Goal: Task Accomplishment & Management: Complete application form

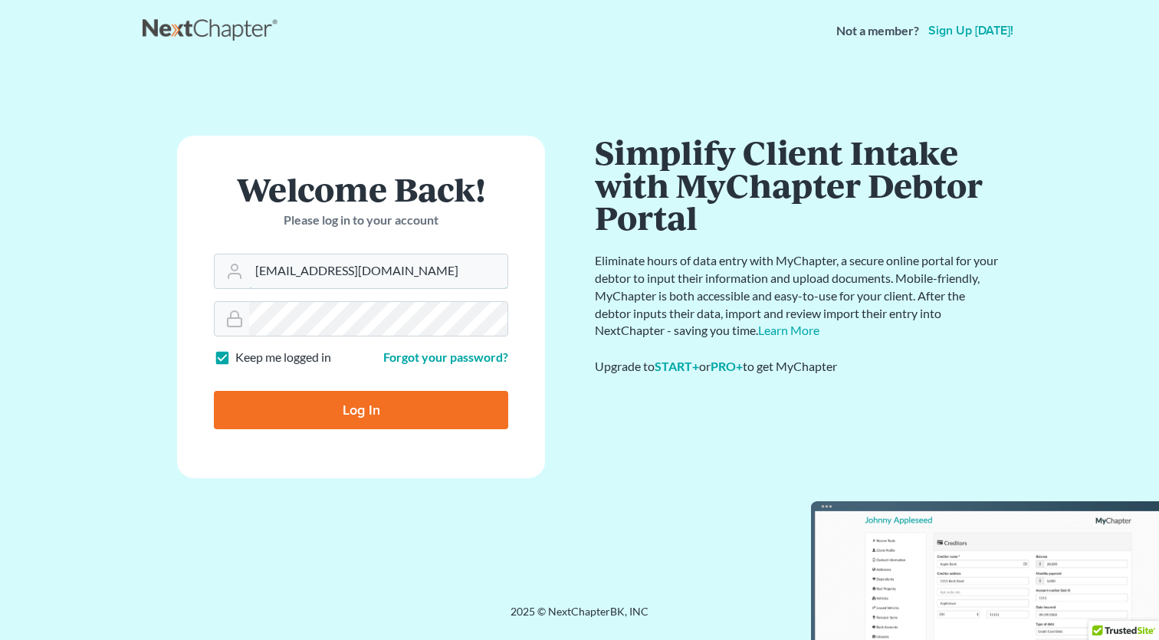
type input "[EMAIL_ADDRESS][DOMAIN_NAME]"
click at [439, 406] on input "Log In" at bounding box center [361, 410] width 294 height 38
type input "Thinking..."
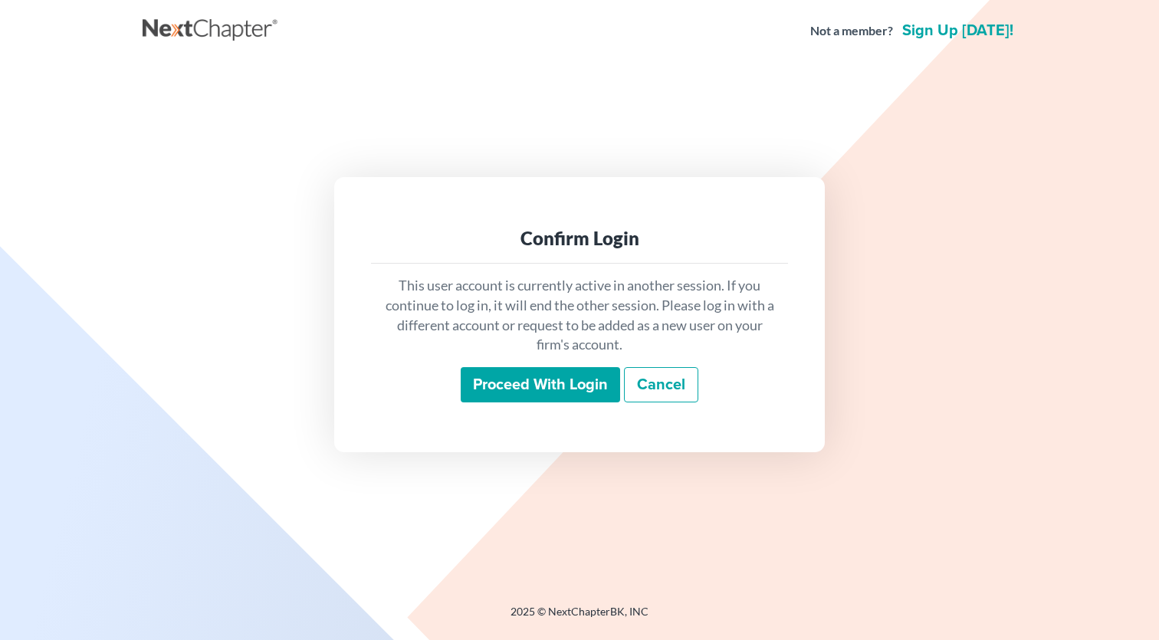
click at [557, 387] on input "Proceed with login" at bounding box center [540, 384] width 159 height 35
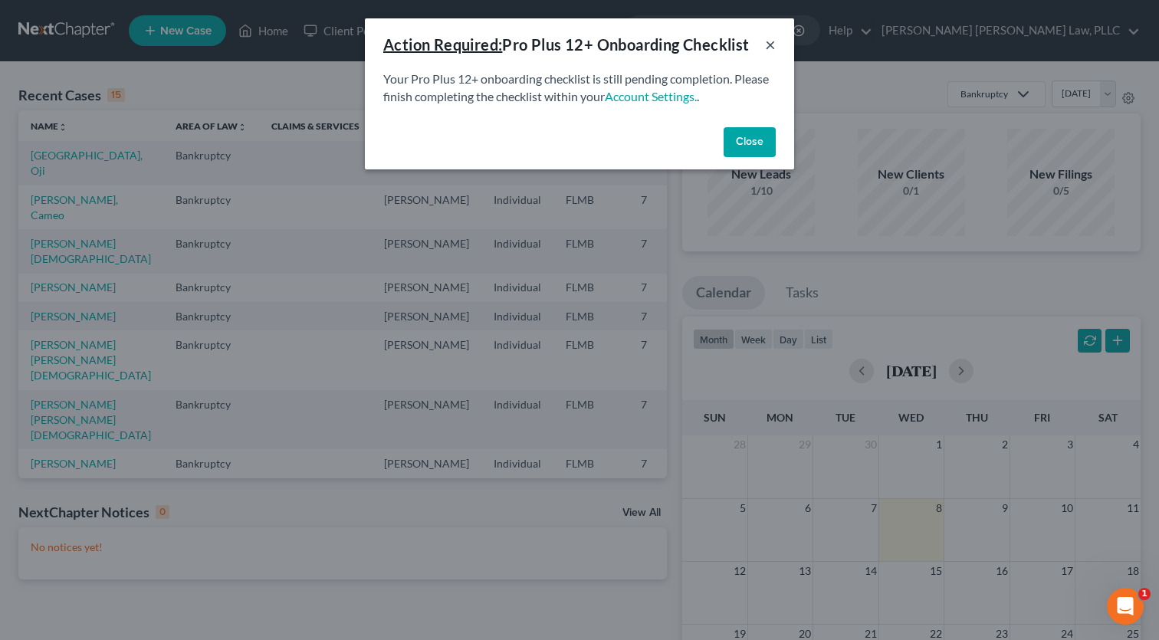
click at [774, 44] on button "×" at bounding box center [770, 44] width 11 height 18
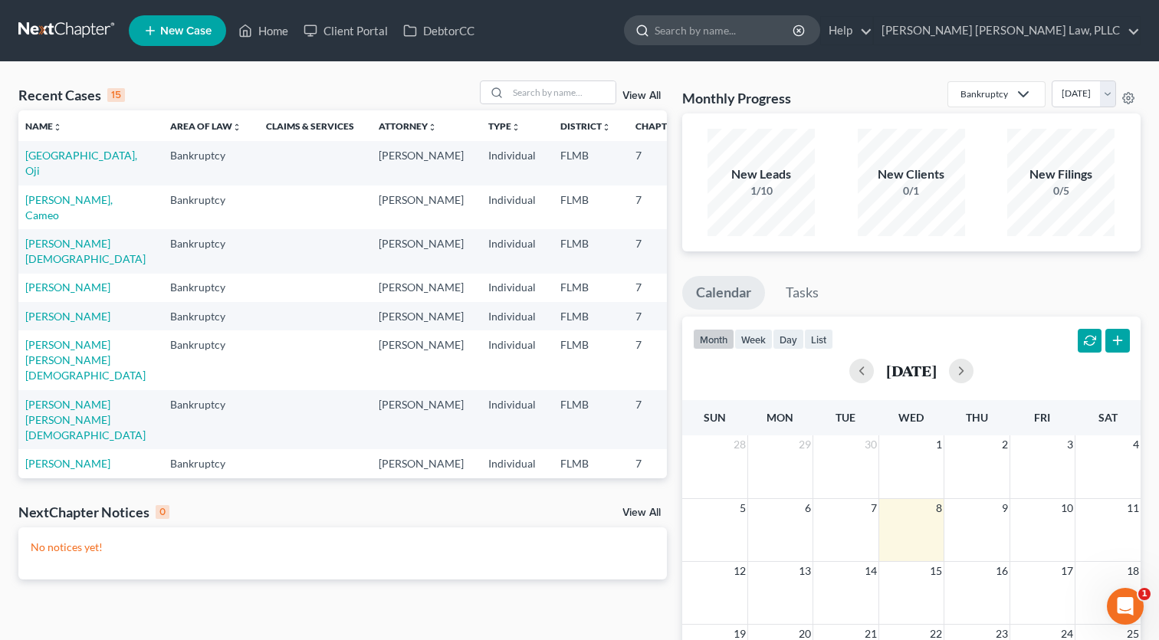
scroll to position [0, 5]
click at [820, 44] on div at bounding box center [722, 30] width 196 height 30
click at [795, 34] on input "search" at bounding box center [725, 30] width 140 height 28
click at [795, 30] on input "search" at bounding box center [725, 30] width 140 height 28
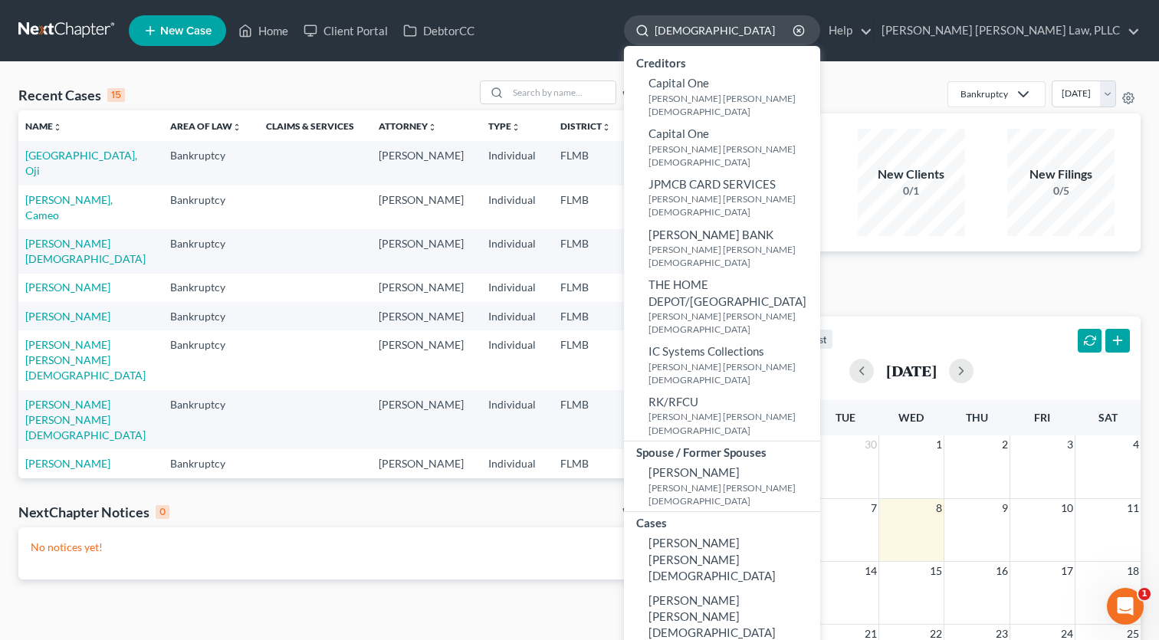
type input "Jesus"
drag, startPoint x: 846, startPoint y: 30, endPoint x: 814, endPoint y: 419, distance: 390.7
click at [776, 536] on span "Gonzalez Velez, Jesus" at bounding box center [712, 559] width 127 height 47
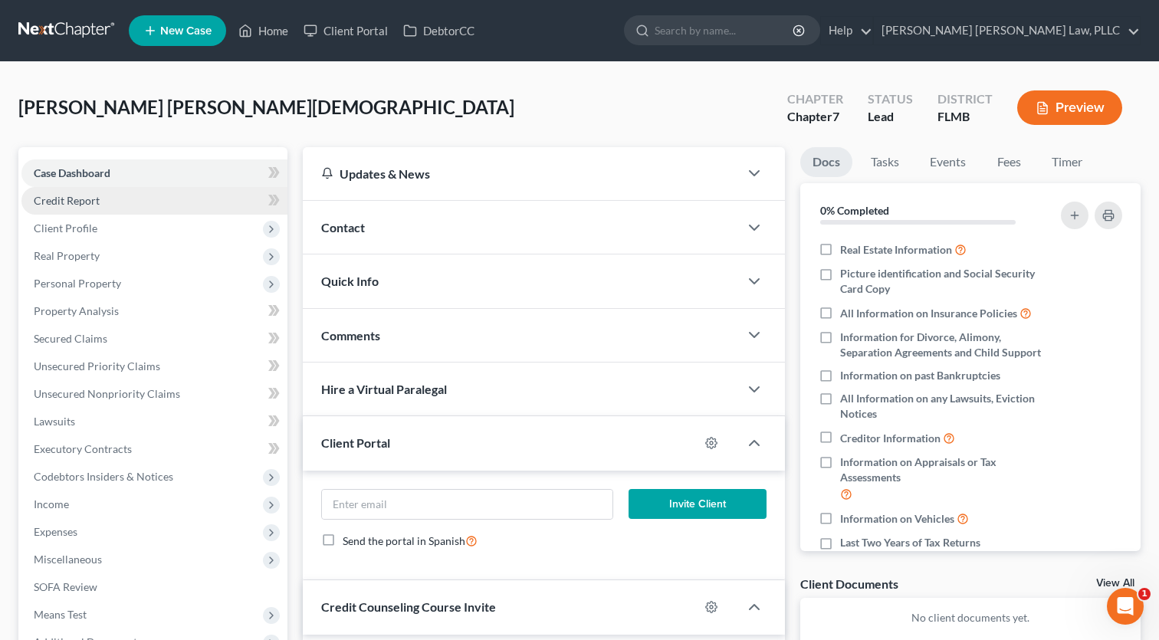
click at [64, 201] on span "Credit Report" at bounding box center [67, 200] width 66 height 13
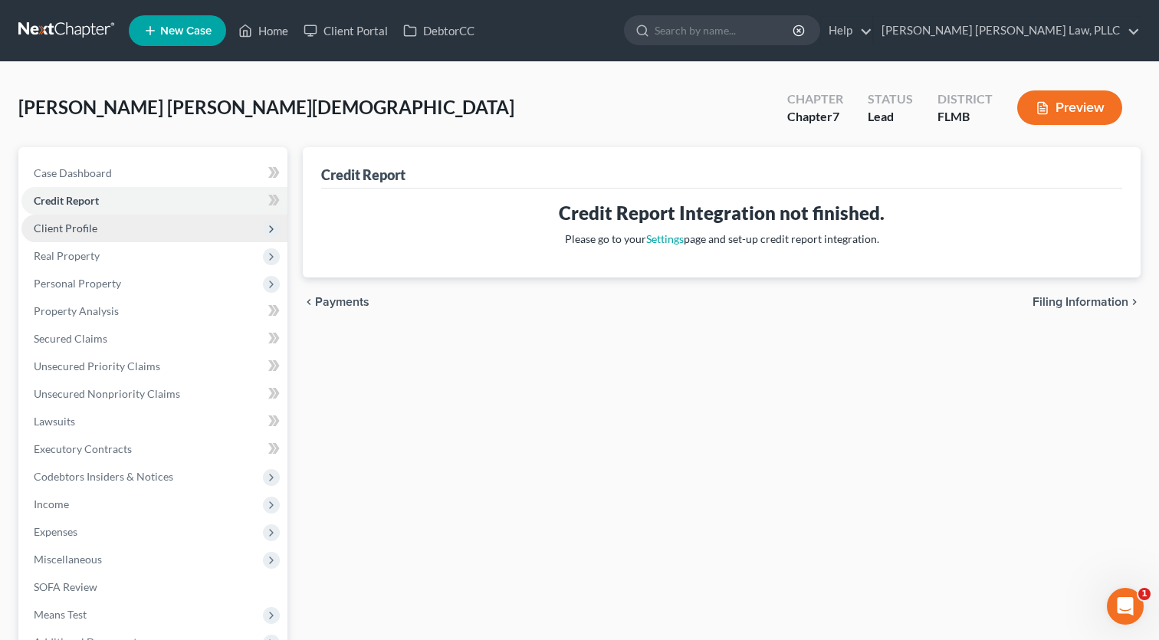
click at [74, 228] on span "Client Profile" at bounding box center [66, 228] width 64 height 13
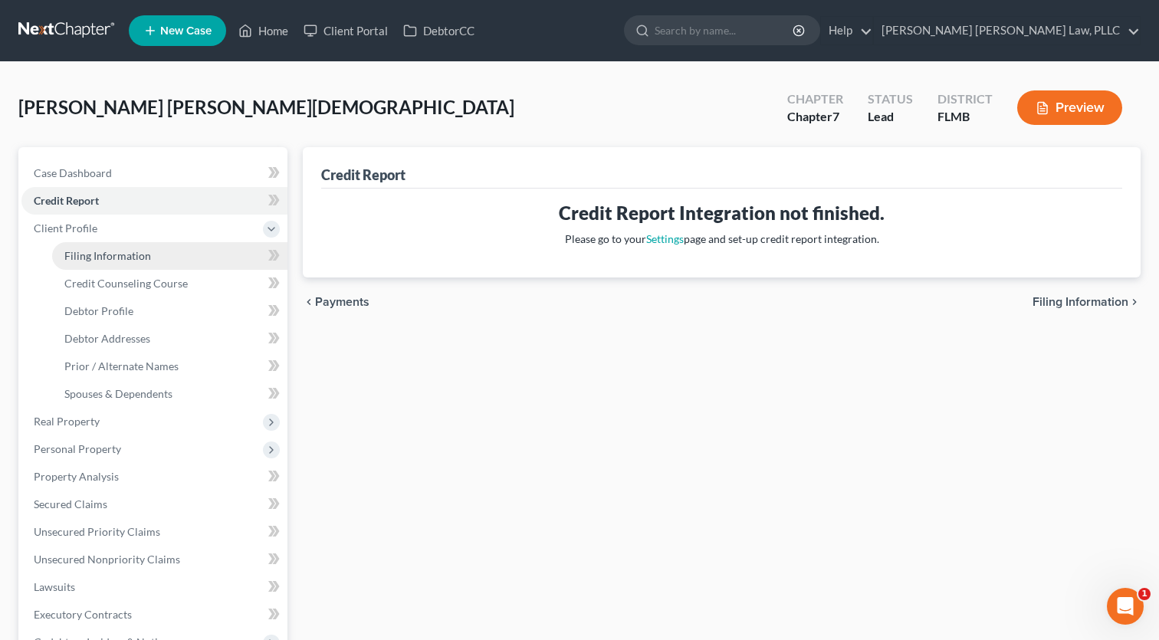
click at [92, 256] on span "Filing Information" at bounding box center [107, 255] width 87 height 13
select select "1"
select select "0"
select select "9"
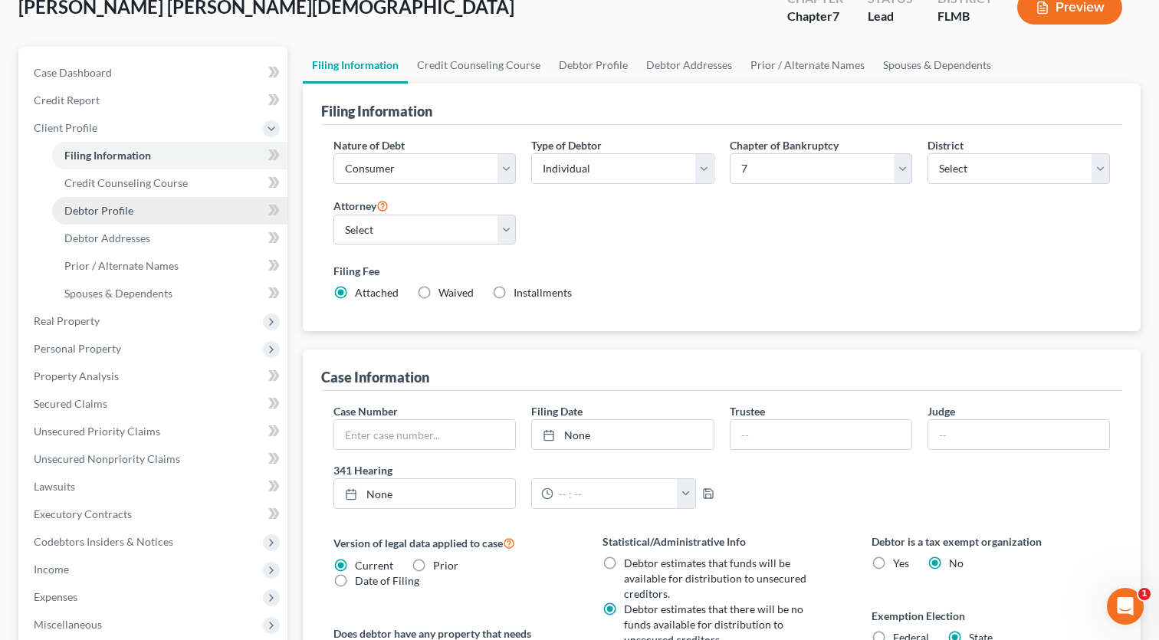
scroll to position [97, 0]
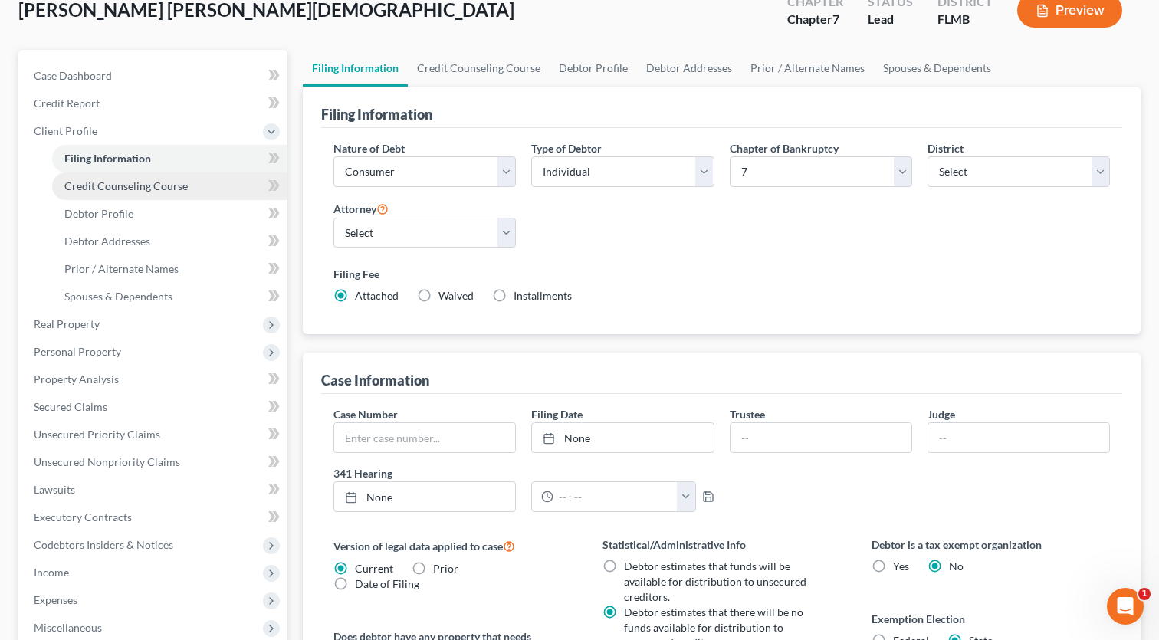
click at [102, 183] on span "Credit Counseling Course" at bounding box center [125, 185] width 123 height 13
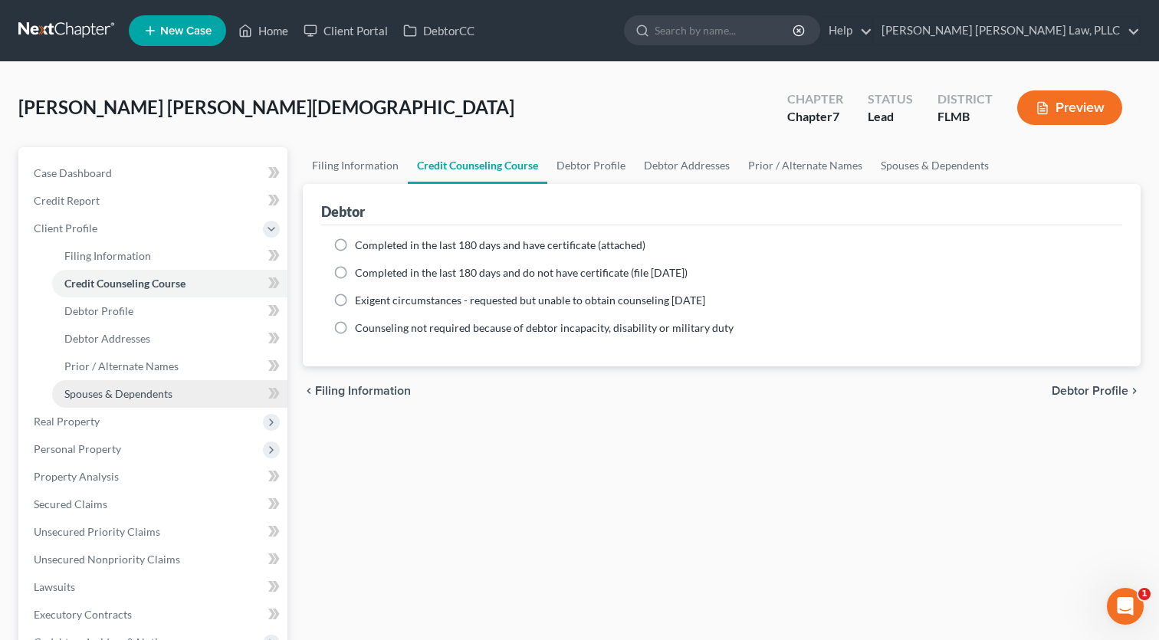
scroll to position [96, 0]
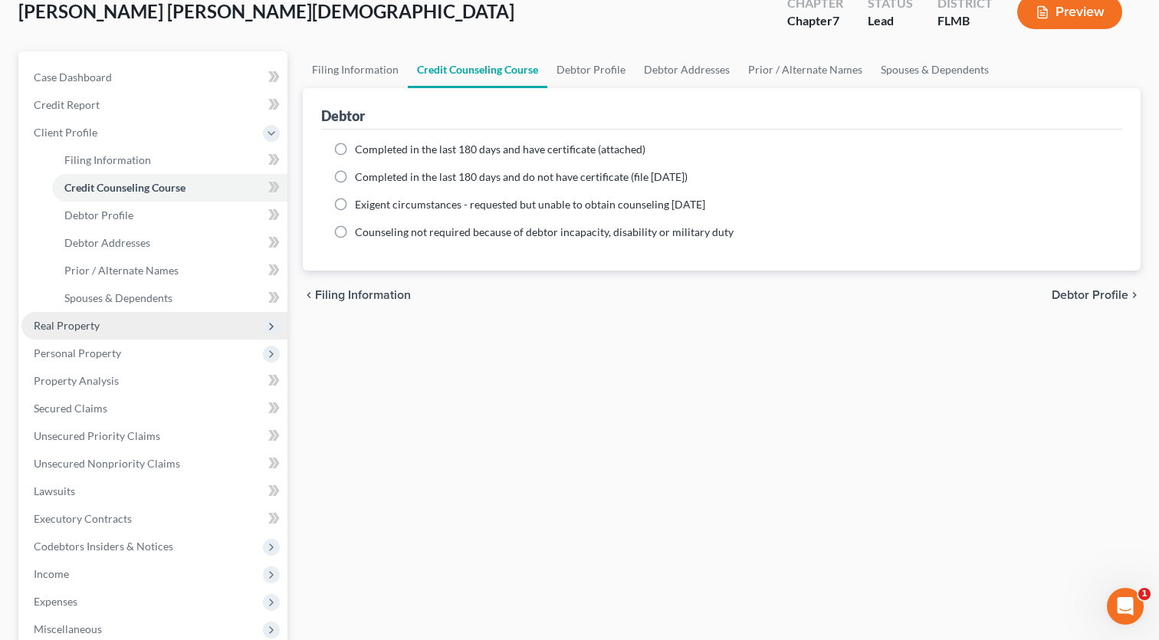
click at [83, 325] on span "Real Property" at bounding box center [67, 325] width 66 height 13
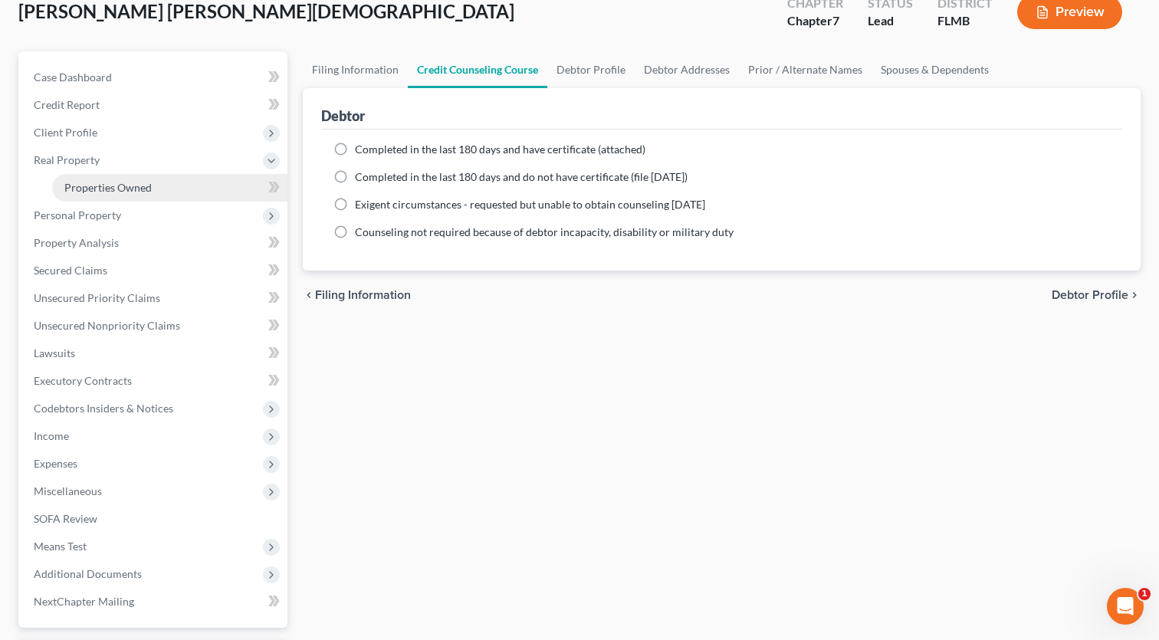
click at [124, 193] on span "Properties Owned" at bounding box center [107, 187] width 87 height 13
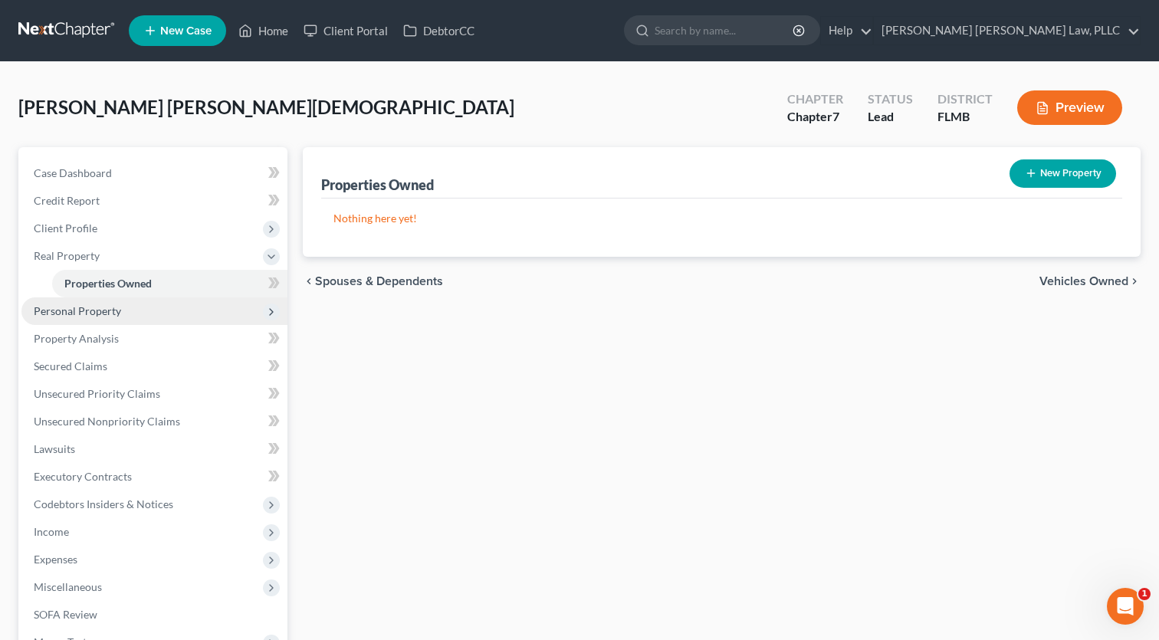
click at [73, 320] on span "Personal Property" at bounding box center [154, 311] width 266 height 28
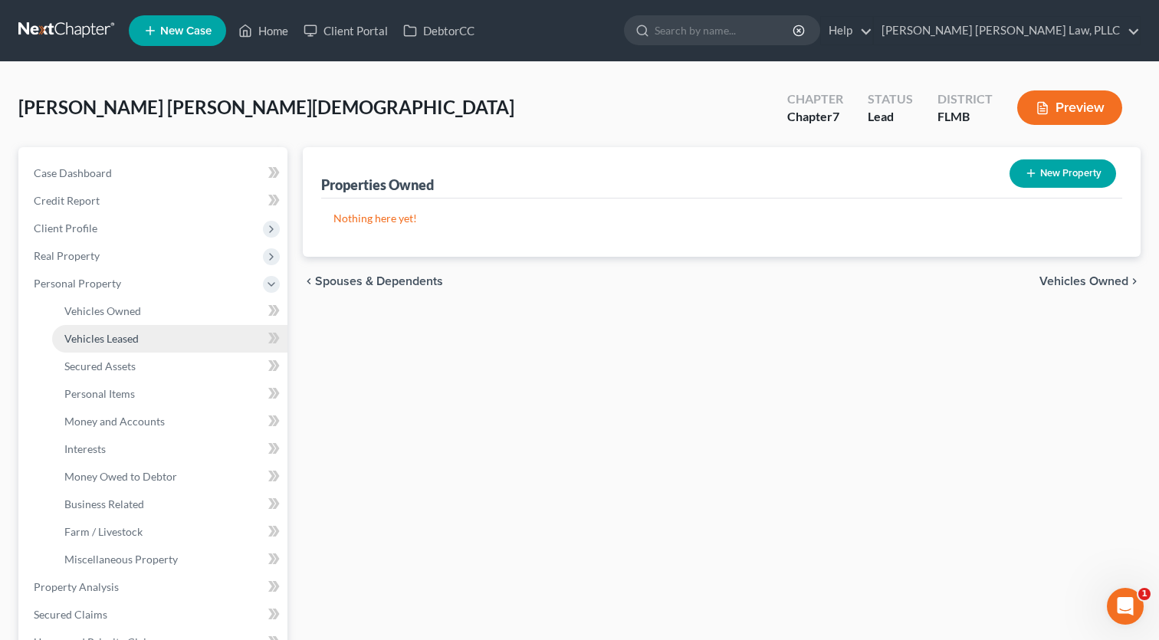
click at [85, 328] on link "Vehicles Leased" at bounding box center [169, 339] width 235 height 28
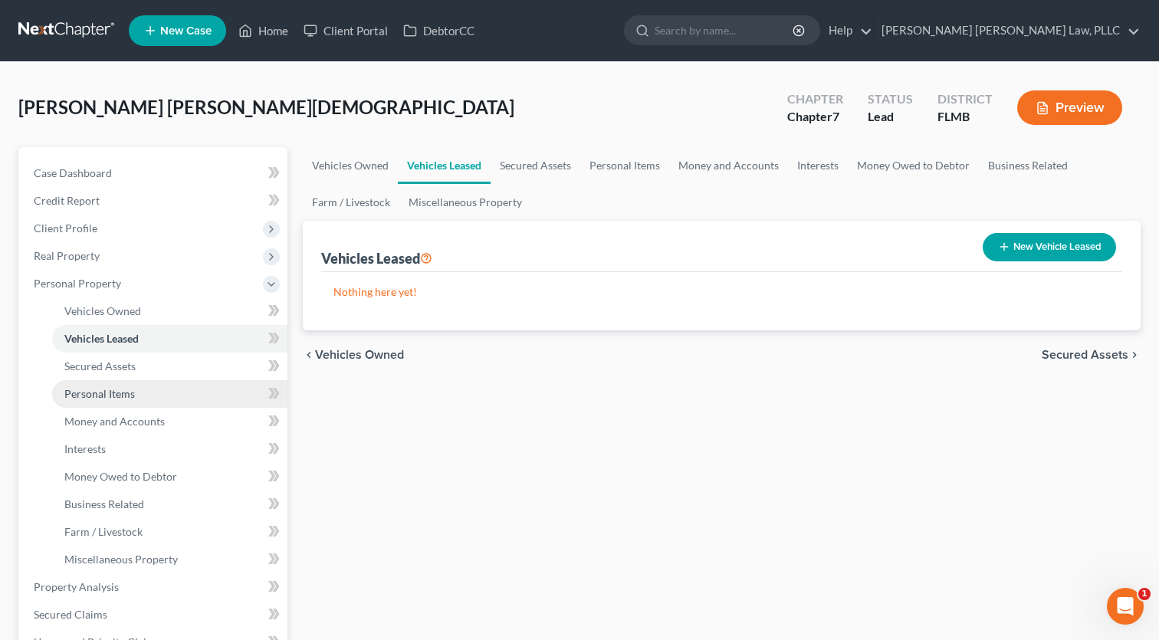
click at [101, 397] on span "Personal Items" at bounding box center [99, 393] width 71 height 13
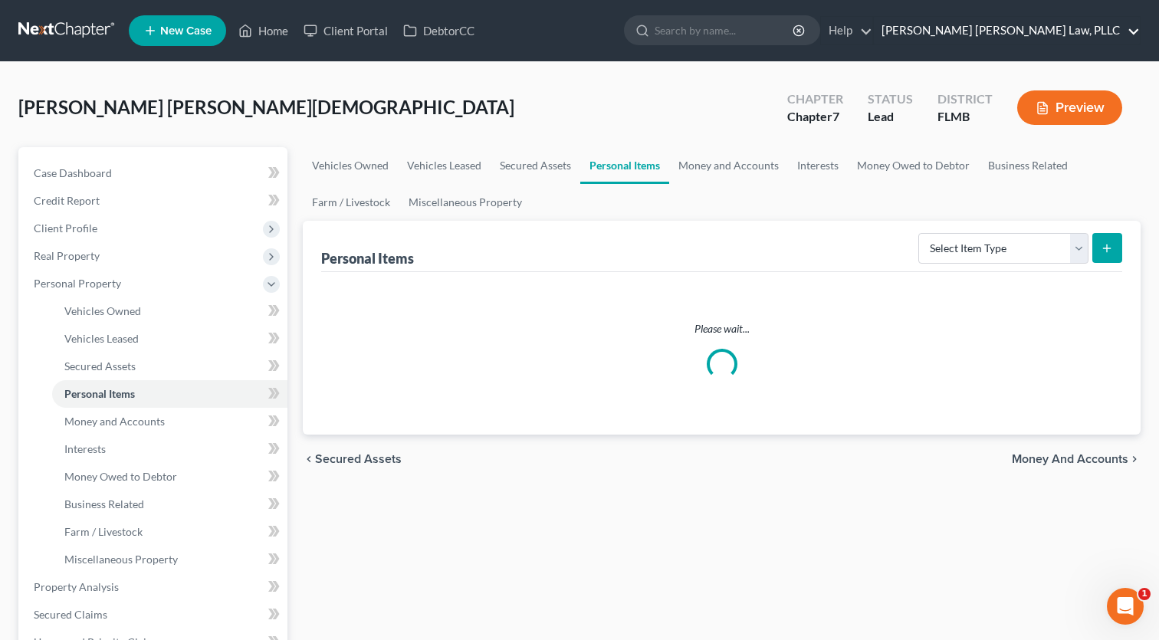
click at [1117, 31] on link "Sahil Vijay Law, PLLC" at bounding box center [1007, 31] width 266 height 28
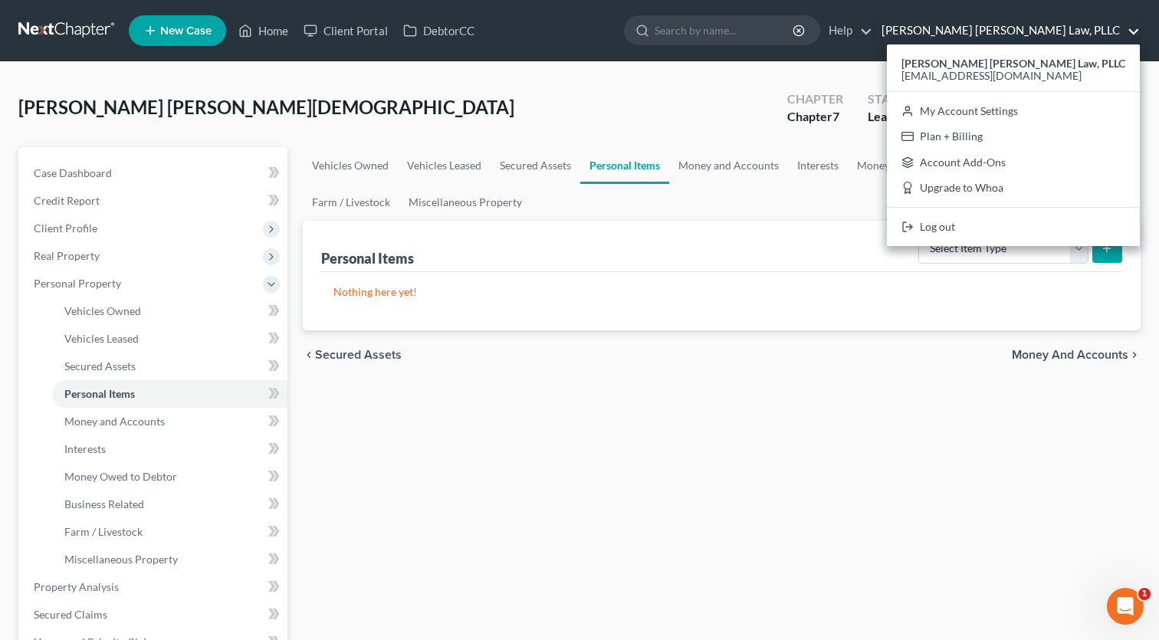
click at [1039, 240] on div "Sahil Vijay Law, PLLC spatel@sahilvijay.com My Account Settings Plan + Billing …" at bounding box center [1013, 145] width 253 height 202
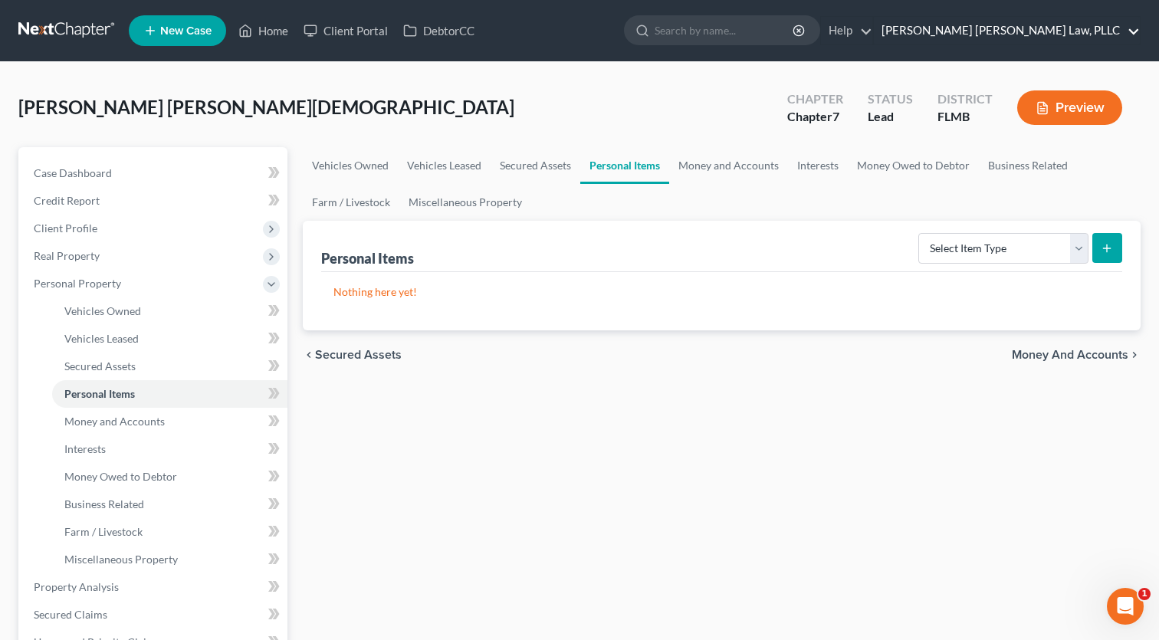
click at [1080, 39] on link "Sahil Vijay Law, PLLC" at bounding box center [1007, 31] width 266 height 28
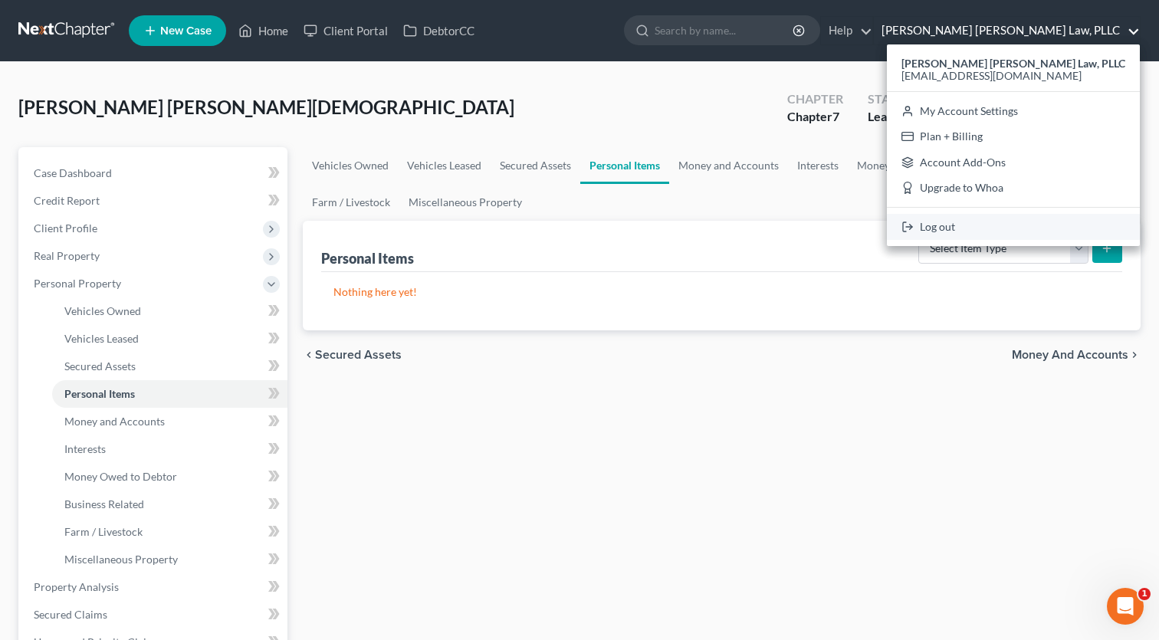
click at [1027, 225] on link "Log out" at bounding box center [1013, 227] width 253 height 26
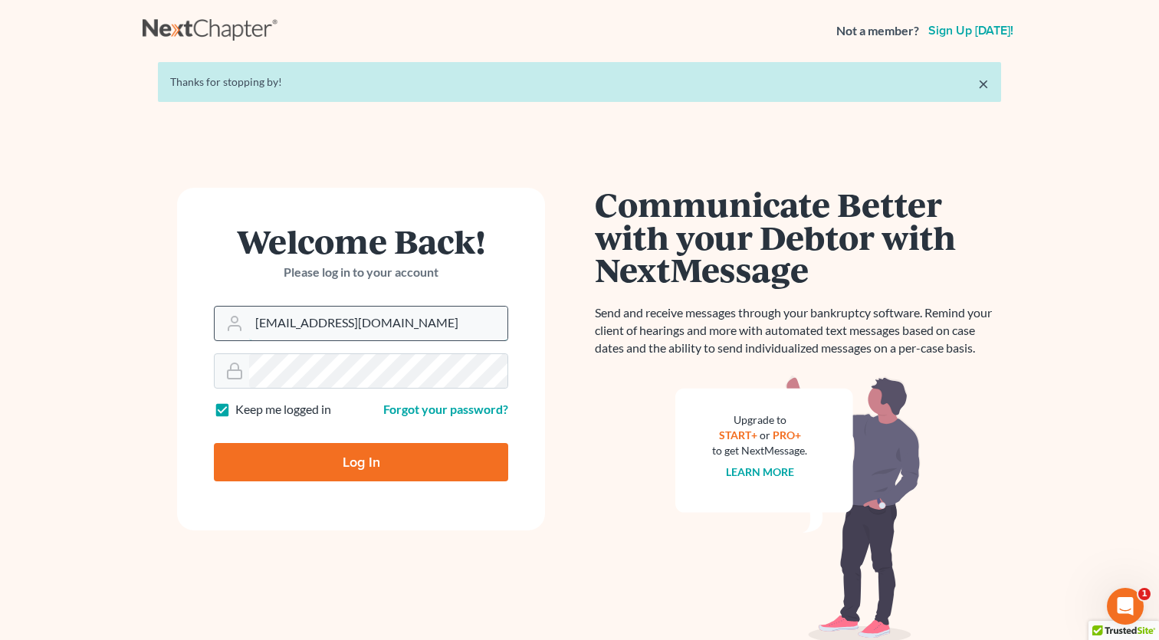
type input "[EMAIL_ADDRESS][DOMAIN_NAME]"
click at [311, 455] on input "Log In" at bounding box center [361, 462] width 294 height 38
type input "Thinking..."
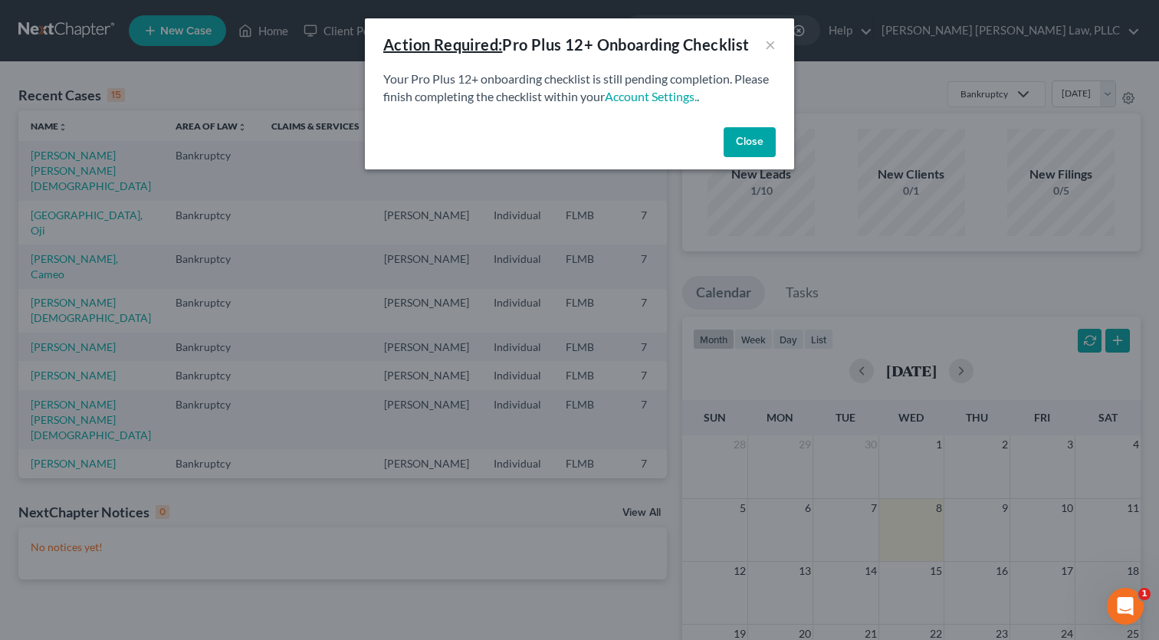
click at [742, 134] on button "Close" at bounding box center [750, 142] width 52 height 31
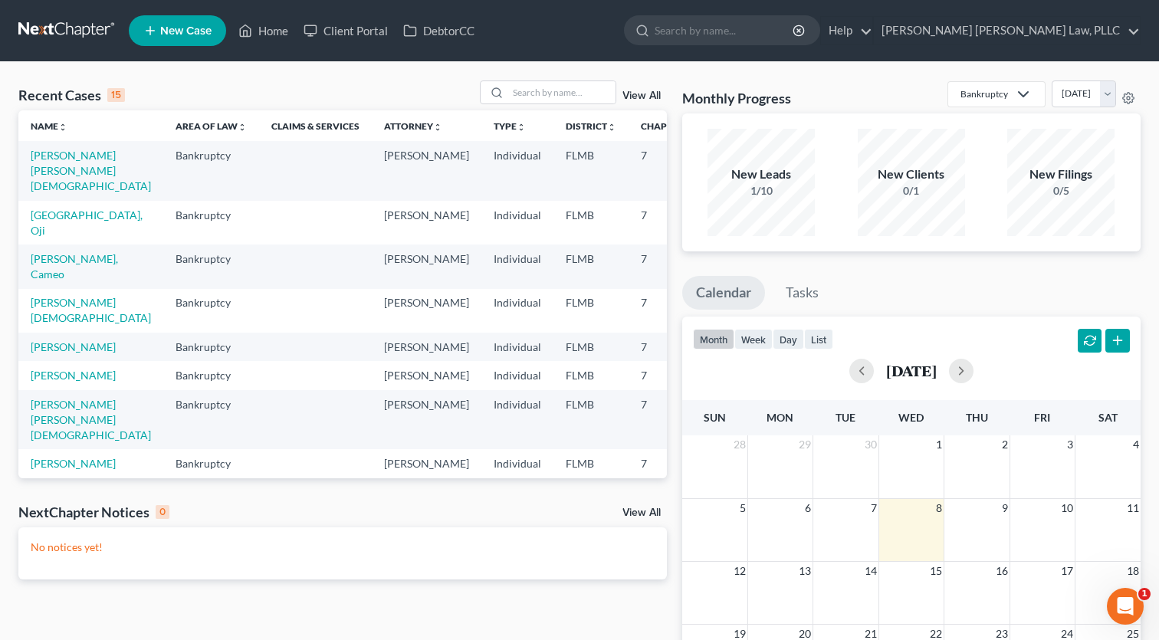
click at [43, 178] on td "Gonzalez Velez, Jesus" at bounding box center [90, 170] width 145 height 59
click at [43, 172] on link "Gonzalez Velez, Jesus" at bounding box center [91, 171] width 120 height 44
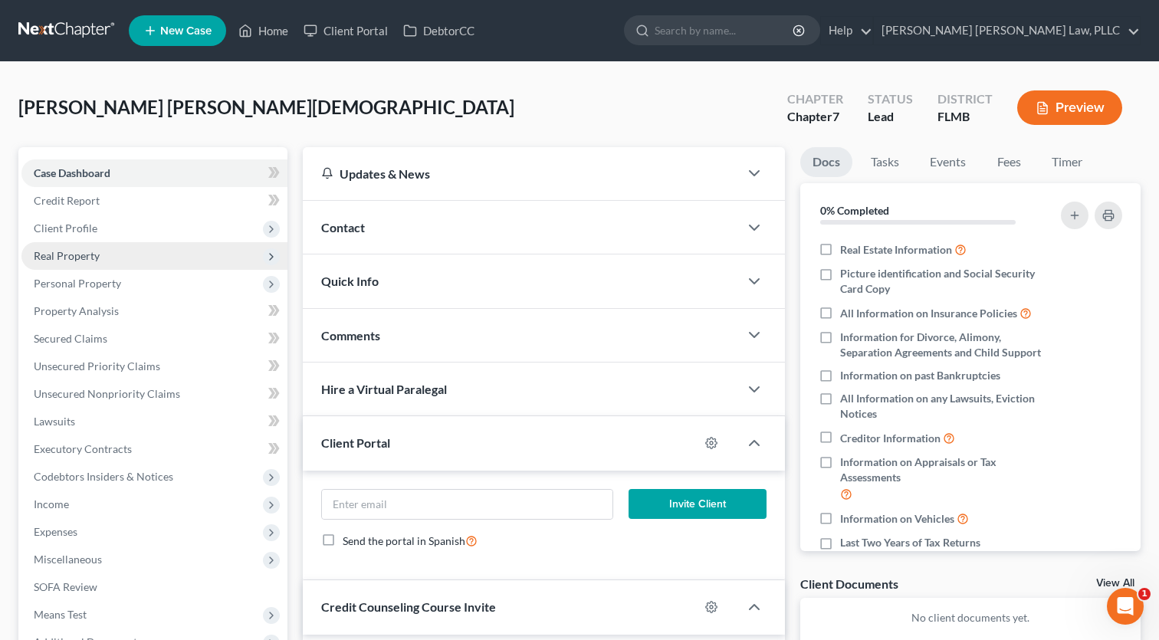
click at [78, 251] on span "Real Property" at bounding box center [67, 255] width 66 height 13
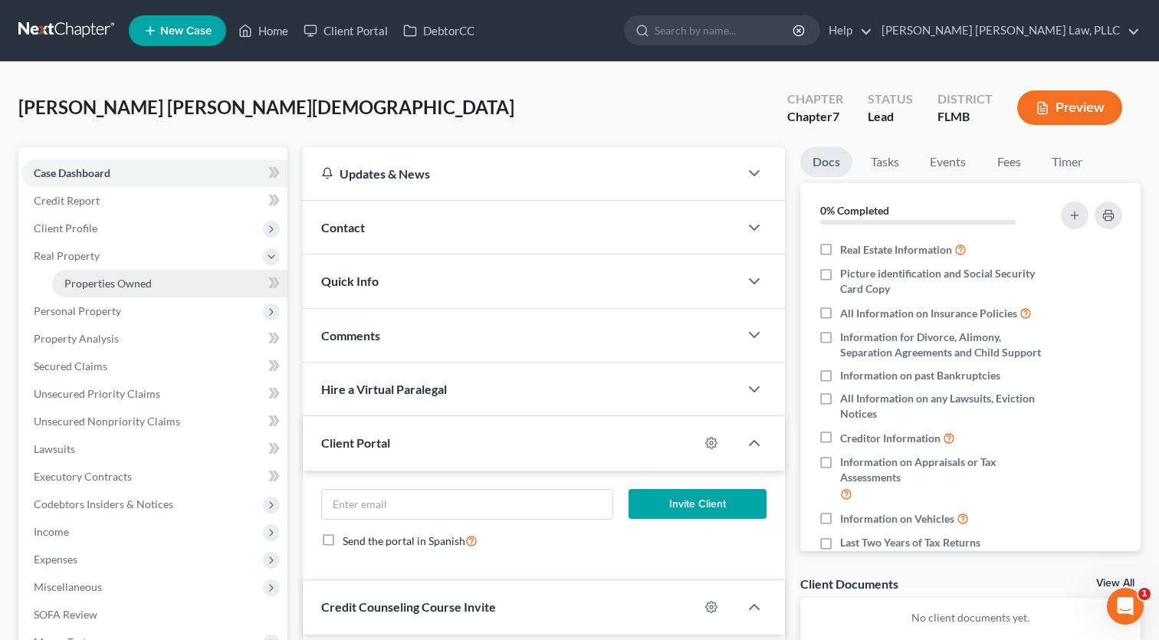
click at [85, 277] on span "Properties Owned" at bounding box center [107, 283] width 87 height 13
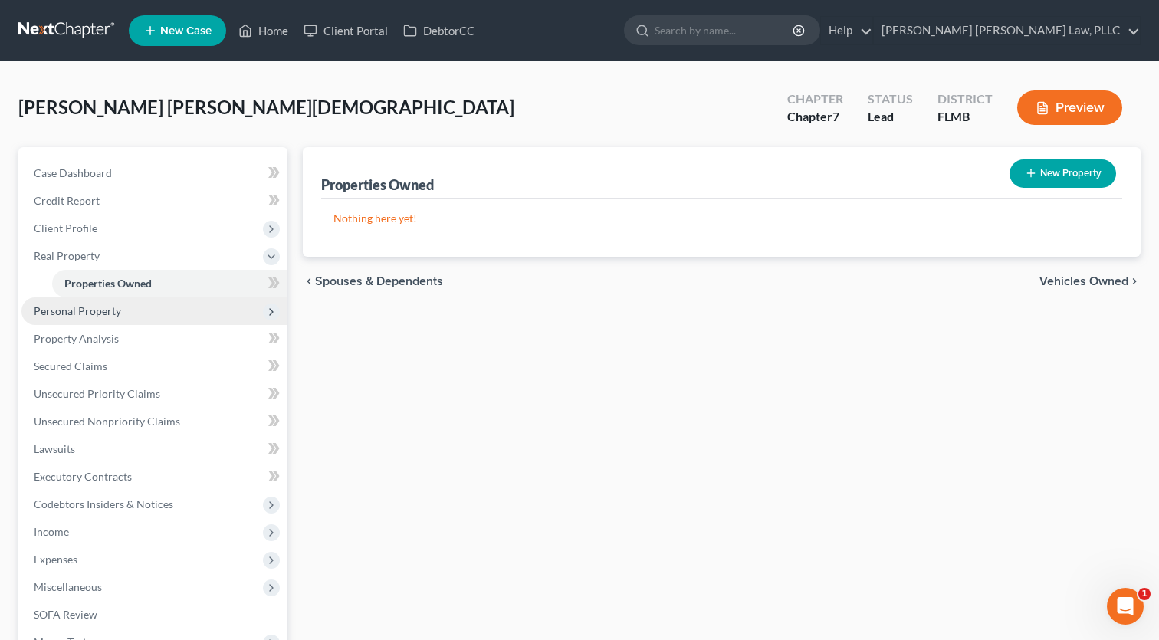
click at [75, 309] on span "Personal Property" at bounding box center [77, 310] width 87 height 13
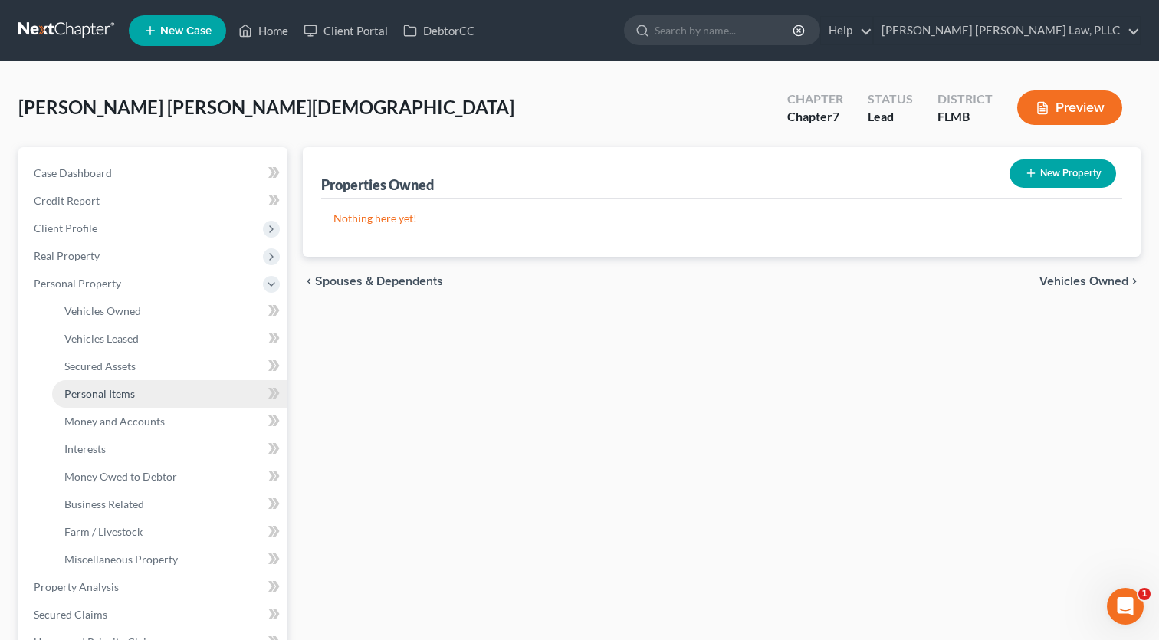
click at [100, 392] on span "Personal Items" at bounding box center [99, 393] width 71 height 13
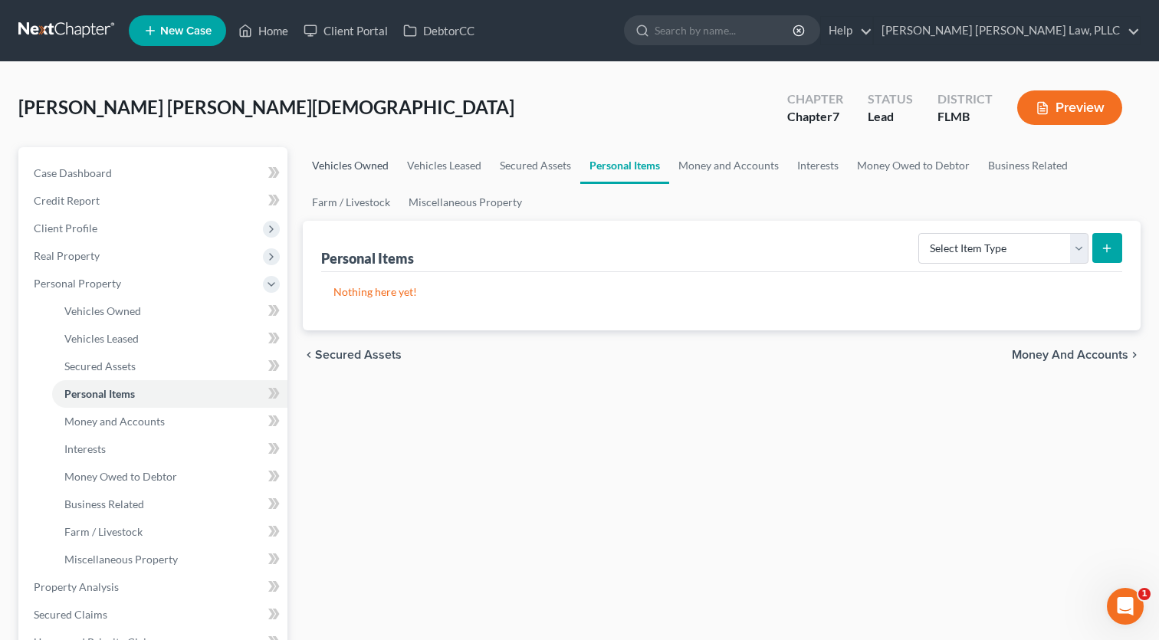
click at [343, 160] on link "Vehicles Owned" at bounding box center [350, 165] width 95 height 37
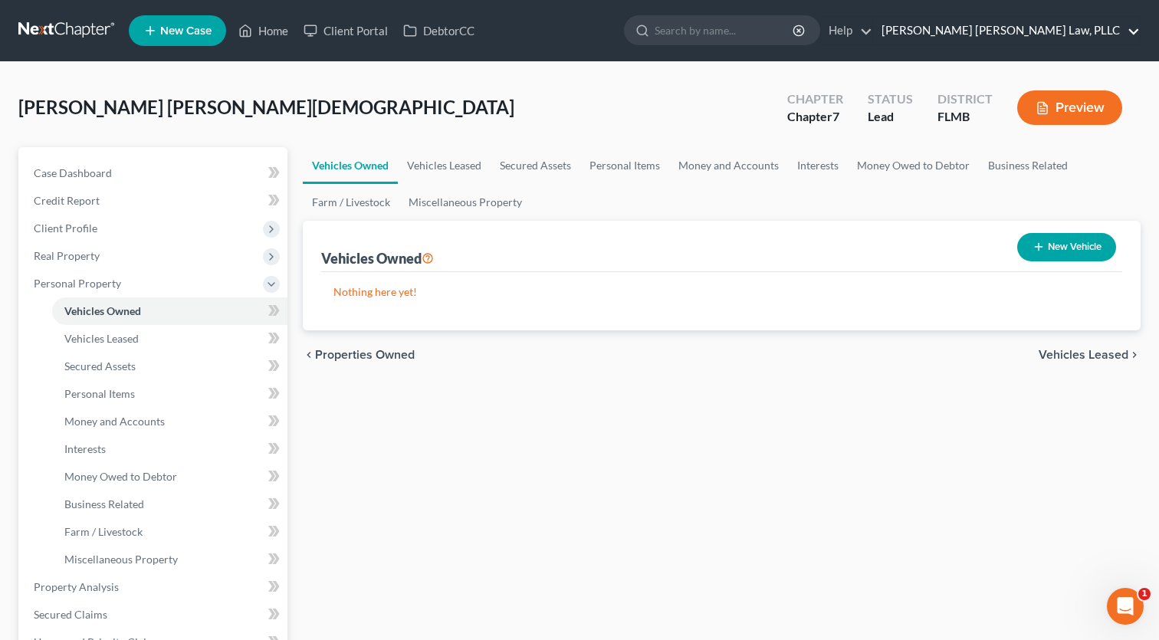
click at [1083, 27] on link "Sahil Vijay Law, PLLC" at bounding box center [1007, 31] width 266 height 28
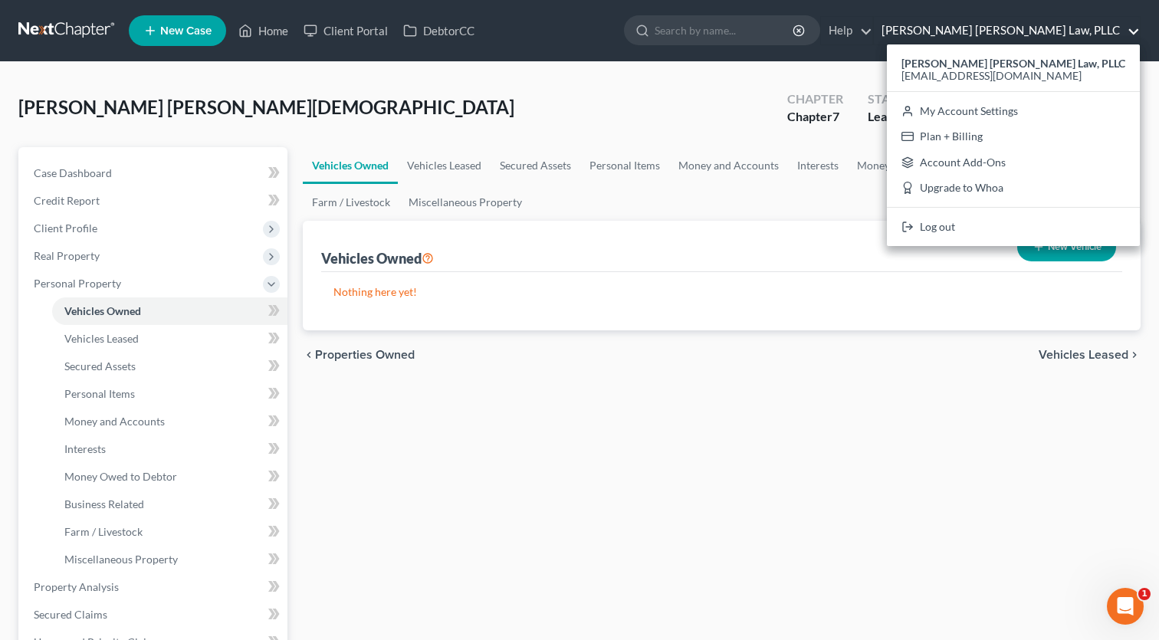
click at [1033, 223] on link "Log out" at bounding box center [1013, 227] width 253 height 26
